Goal: Task Accomplishment & Management: Use online tool/utility

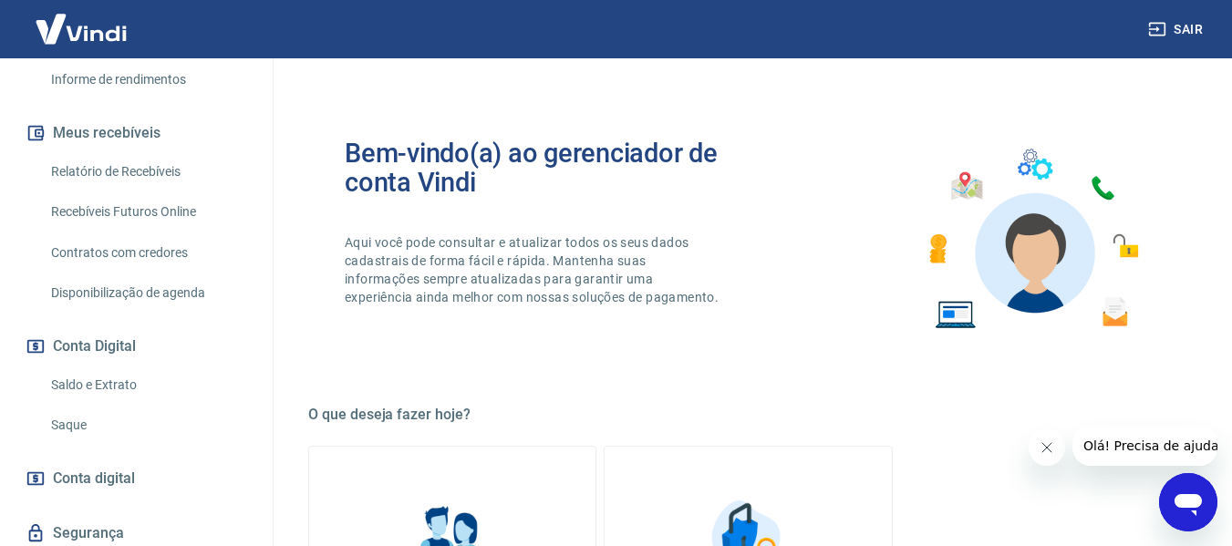
scroll to position [365, 0]
click at [74, 365] on link "Saldo e Extrato" at bounding box center [147, 383] width 207 height 37
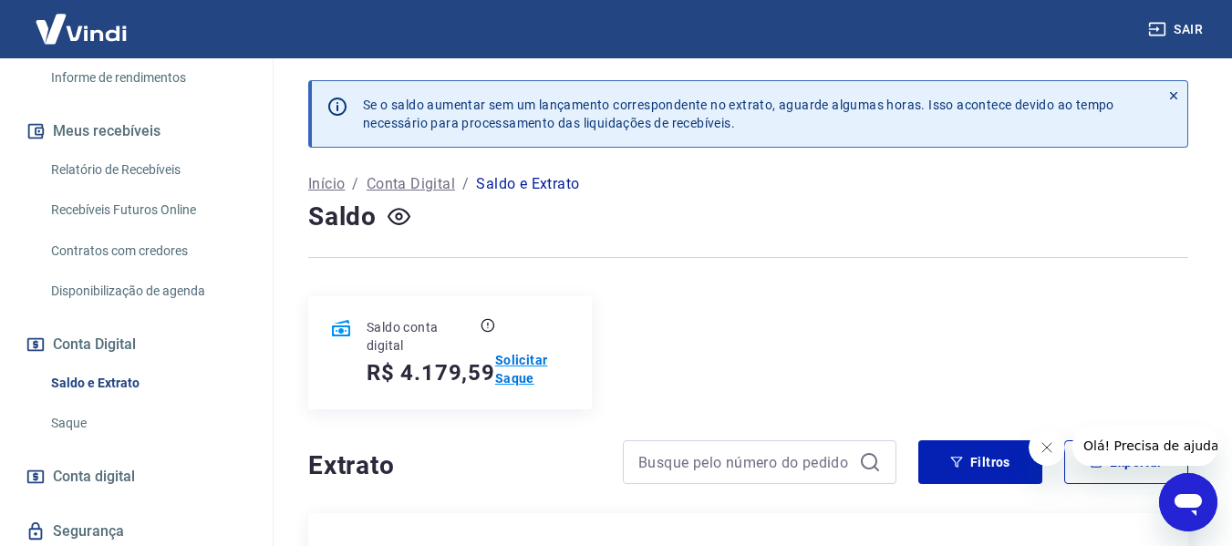
click at [530, 354] on p "Solicitar Saque" at bounding box center [532, 369] width 75 height 36
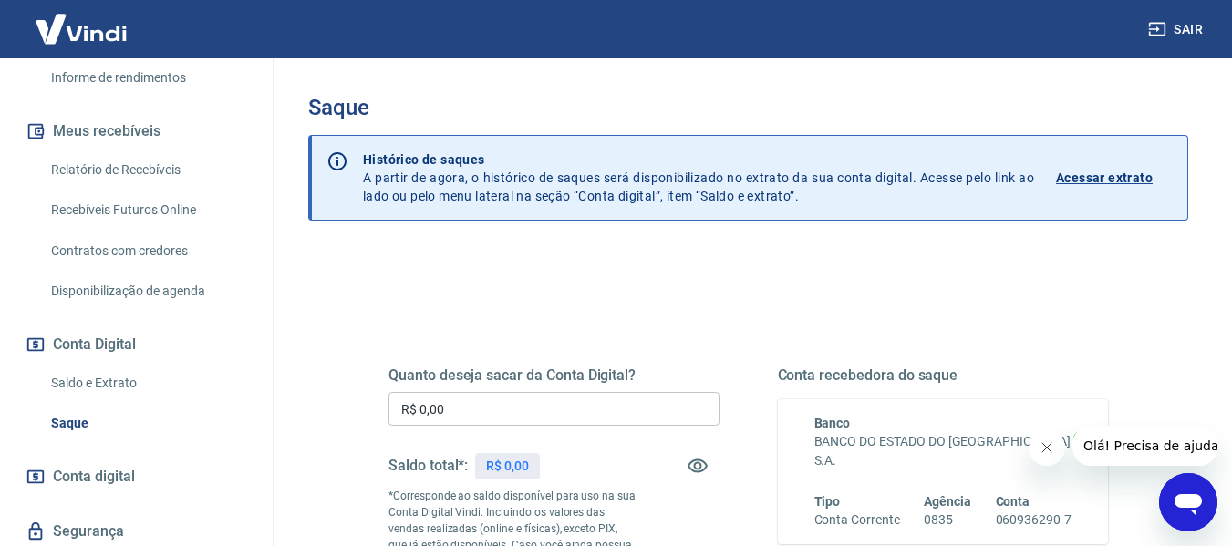
click at [491, 407] on input "R$ 0,00" at bounding box center [553, 409] width 331 height 34
click at [491, 404] on input "R$ 0,00" at bounding box center [553, 409] width 331 height 34
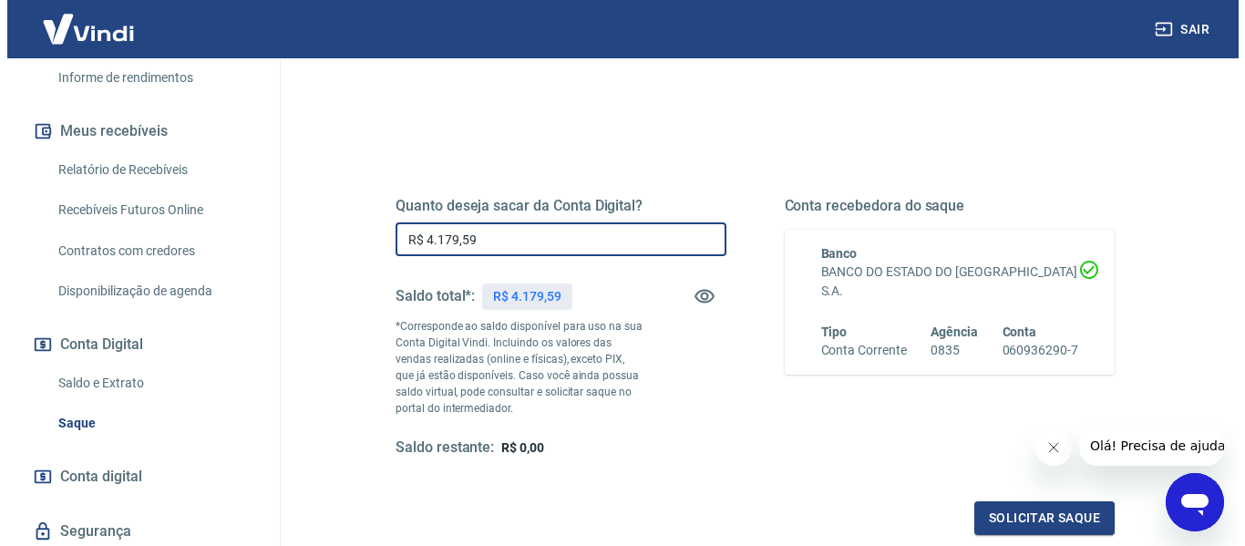
scroll to position [182, 0]
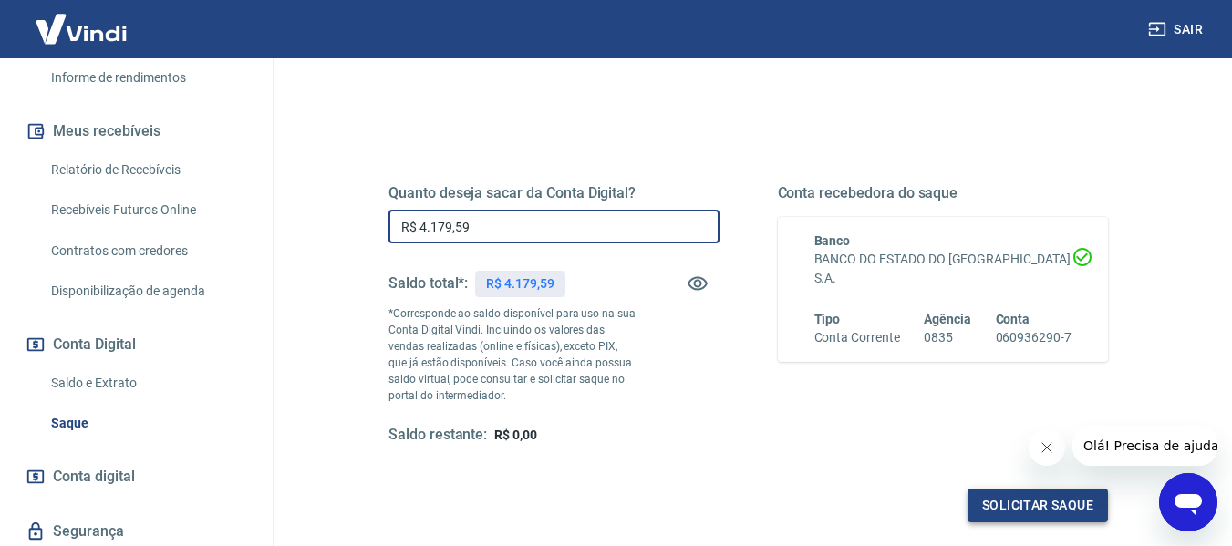
type input "R$ 4.179,59"
click at [942, 495] on button "Solicitar saque" at bounding box center [1037, 506] width 140 height 34
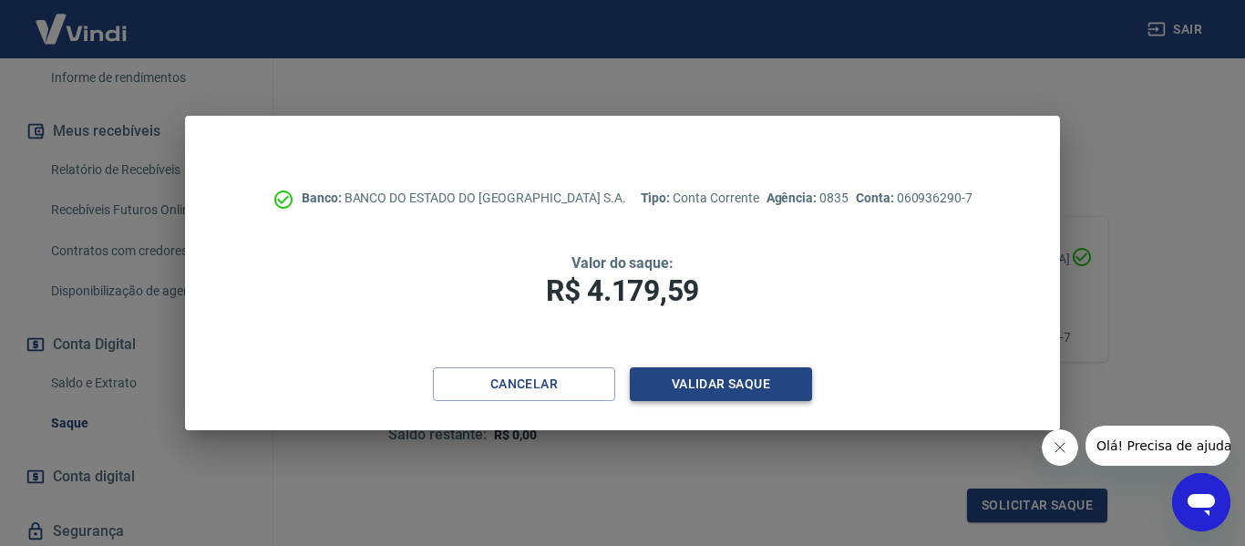
click at [651, 381] on button "Validar saque" at bounding box center [721, 384] width 182 height 34
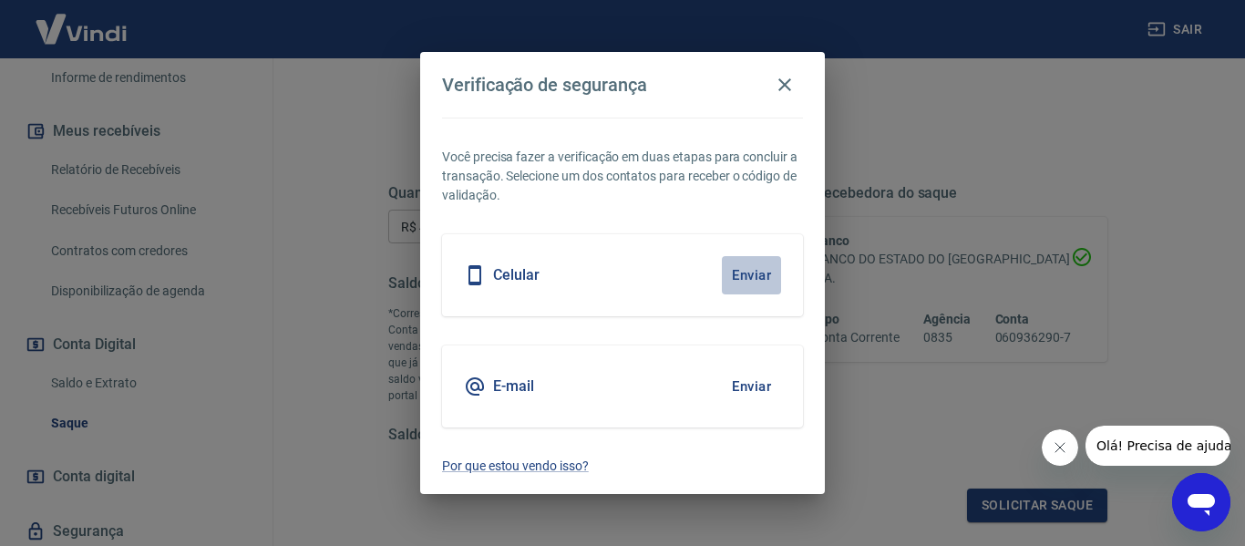
click at [748, 274] on button "Enviar" at bounding box center [751, 275] width 59 height 38
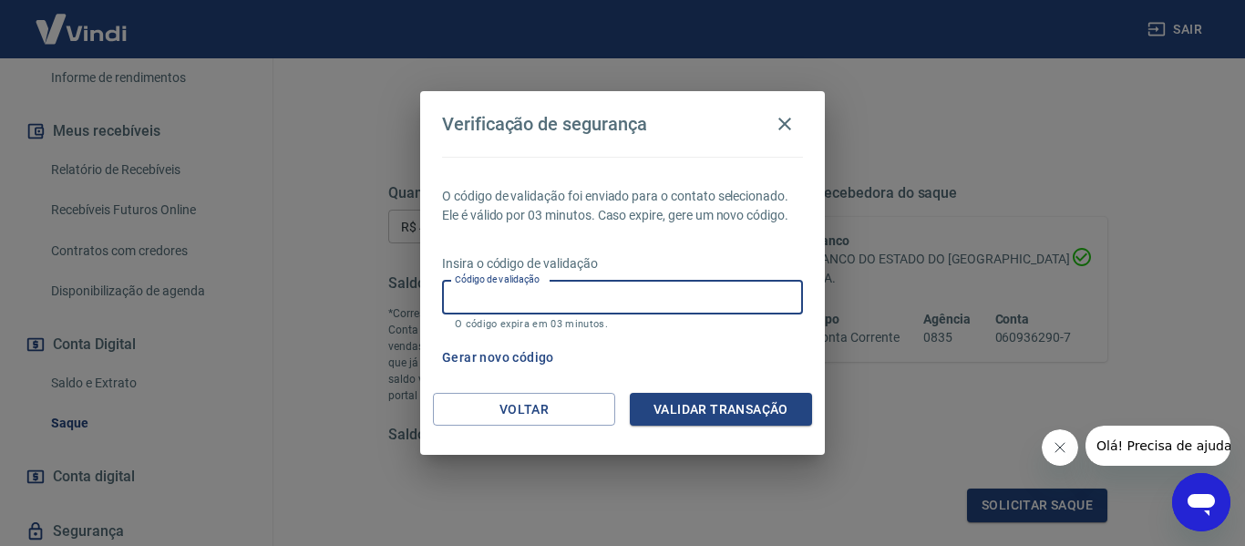
click at [538, 303] on input "Código de validação" at bounding box center [622, 298] width 361 height 34
type input "456653"
click at [681, 401] on button "Validar transação" at bounding box center [721, 410] width 182 height 34
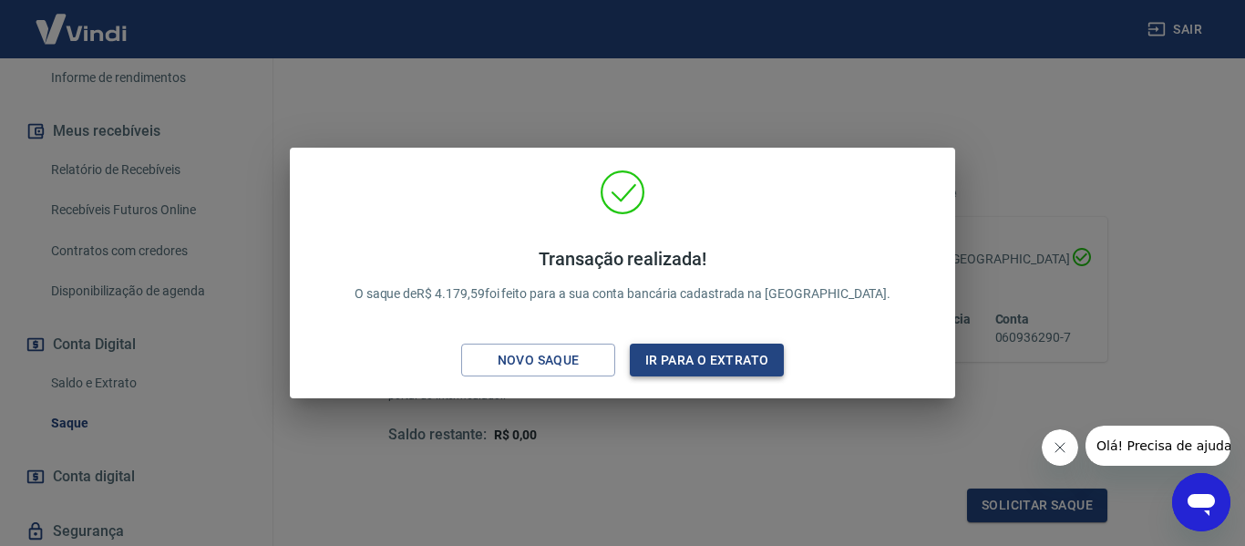
click at [676, 361] on button "Ir para o extrato" at bounding box center [707, 361] width 154 height 34
